Goal: Task Accomplishment & Management: Manage account settings

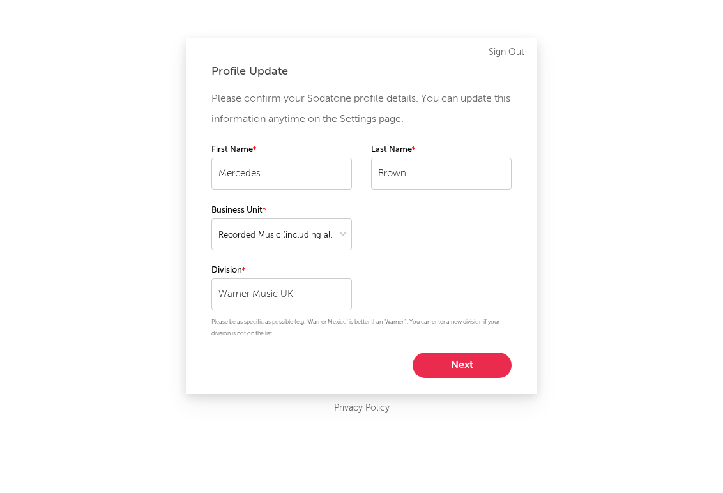
select select "recorded_music"
click at [475, 363] on button "Next" at bounding box center [461, 365] width 99 height 26
select select "marketing"
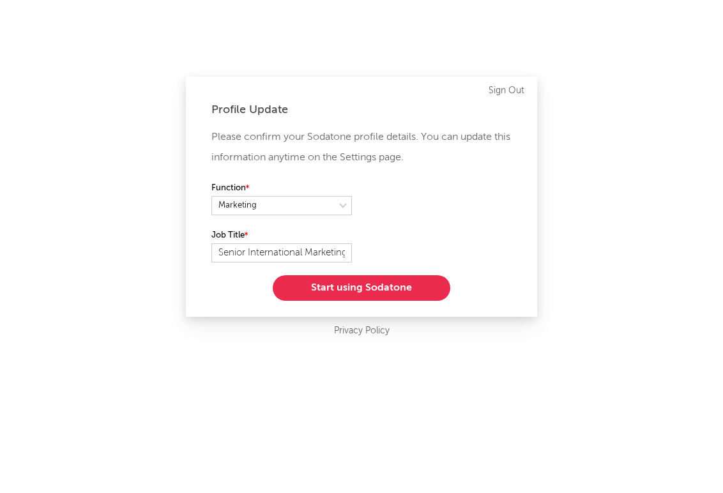
click at [383, 271] on div "Please confirm your Sodatone profile details. You can update this information a…" at bounding box center [361, 214] width 300 height 174
click at [383, 274] on div "Please confirm your Sodatone profile details. You can update this information a…" at bounding box center [361, 214] width 300 height 174
click at [383, 286] on button "Start using Sodatone" at bounding box center [361, 288] width 177 height 26
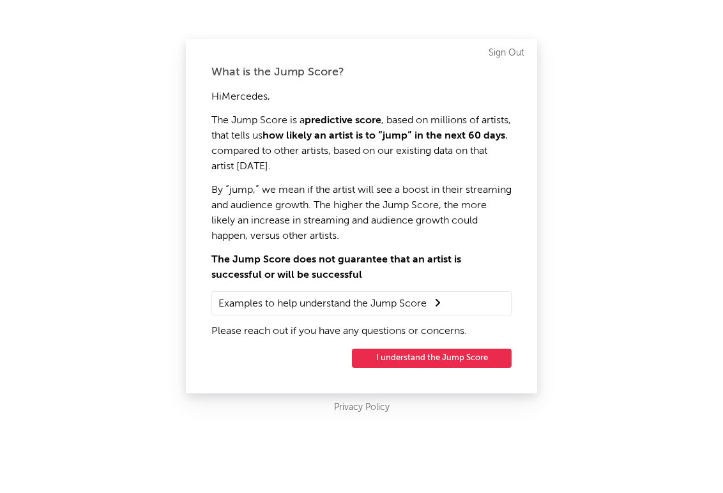
click at [408, 347] on div "What is the Jump Score? Hi Mercedes , The Jump Score is a predictive score , ba…" at bounding box center [361, 216] width 351 height 354
click at [406, 361] on button "I understand the Jump Score" at bounding box center [432, 357] width 160 height 19
